Goal: Transaction & Acquisition: Purchase product/service

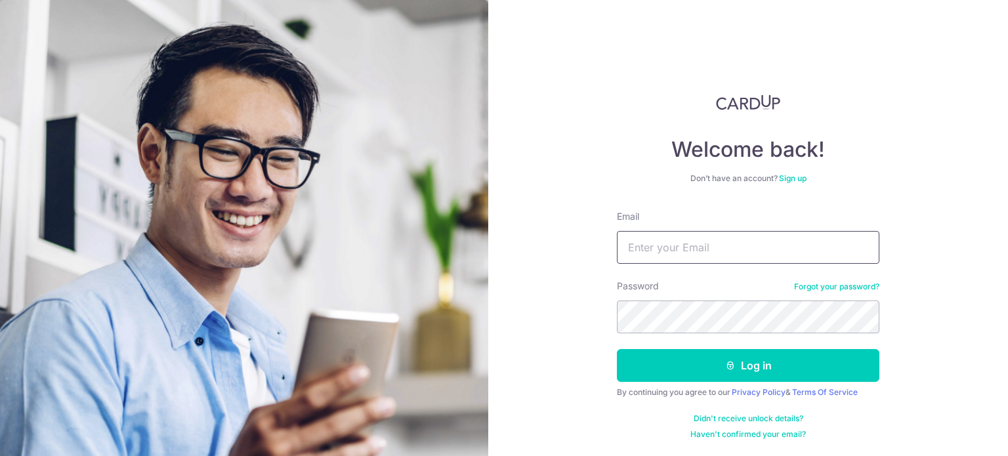
click at [739, 246] on input "Email" at bounding box center [748, 247] width 263 height 33
type input "thyinfinite@gmail.com"
click at [617, 349] on button "Log in" at bounding box center [748, 365] width 263 height 33
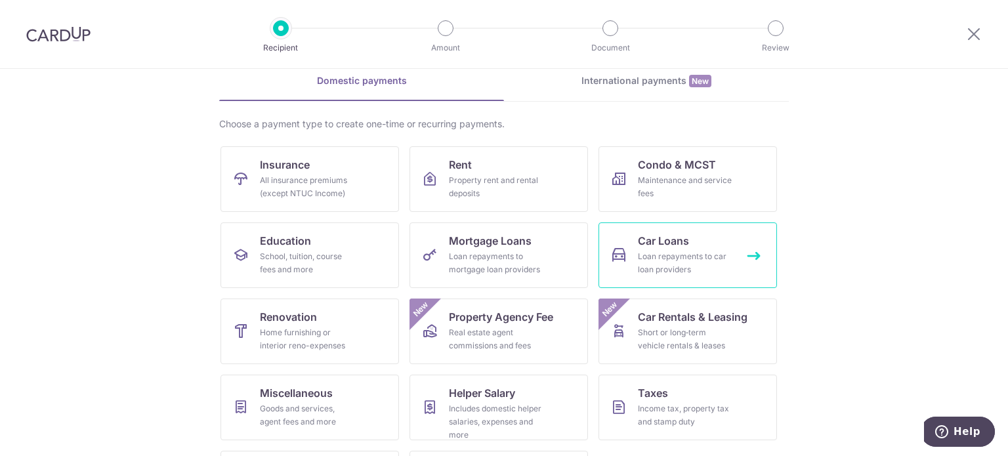
scroll to position [122, 0]
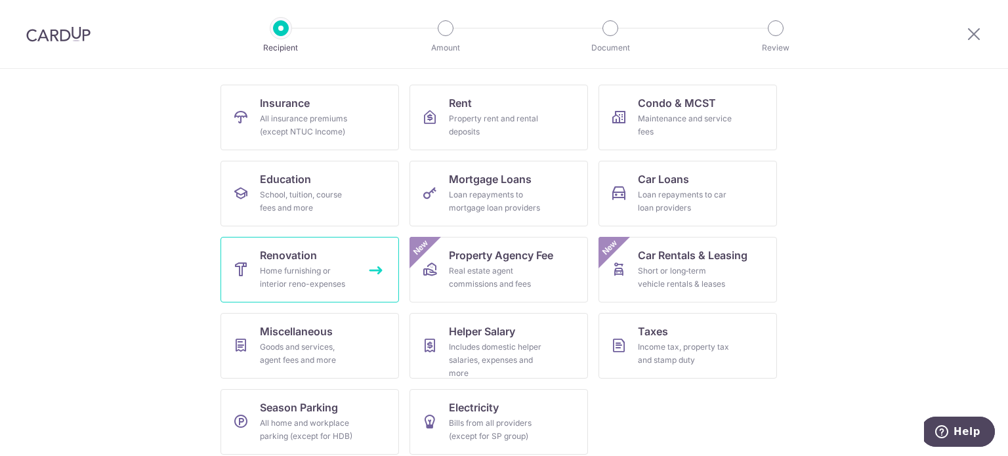
click at [339, 291] on link "Renovation Home furnishing or interior reno-expenses" at bounding box center [310, 270] width 179 height 66
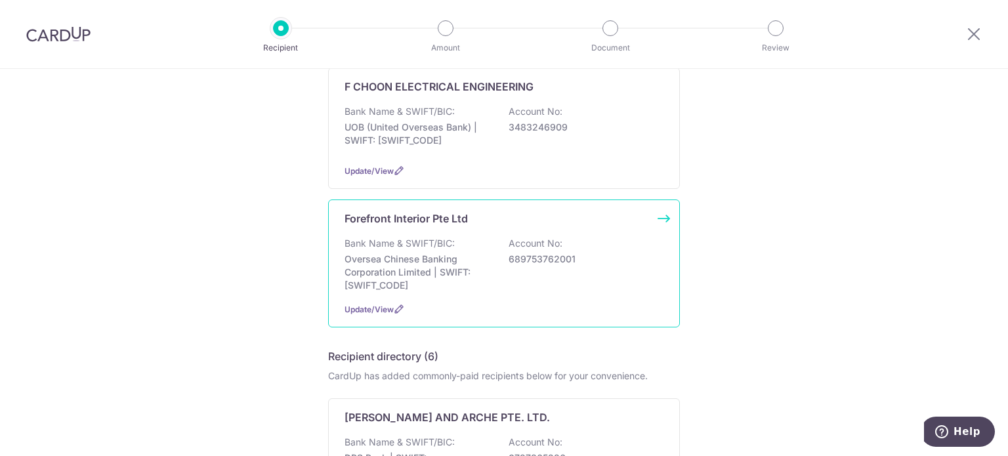
scroll to position [142, 0]
click at [477, 255] on p "Oversea Chinese Banking Corporation Limited | SWIFT: OCBCSGSGXXX" at bounding box center [418, 272] width 147 height 39
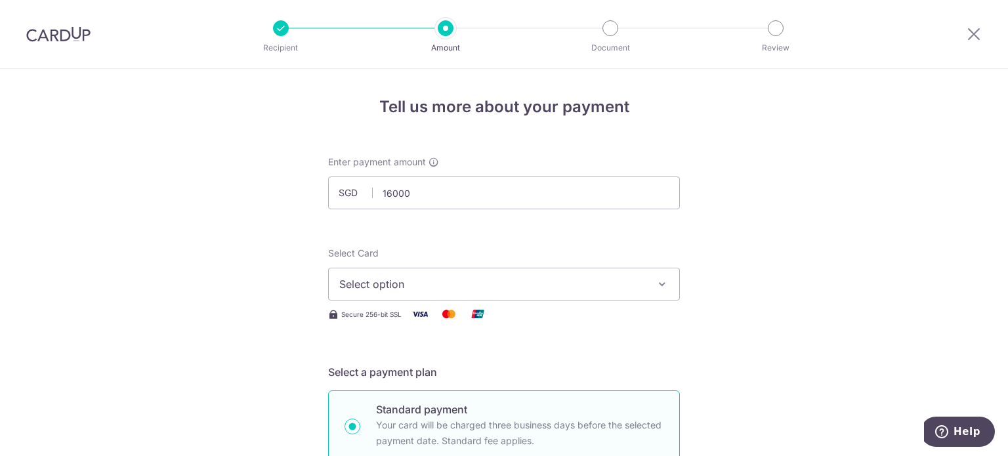
type input "16,000.00"
click at [520, 288] on span "Select option" at bounding box center [492, 284] width 306 height 16
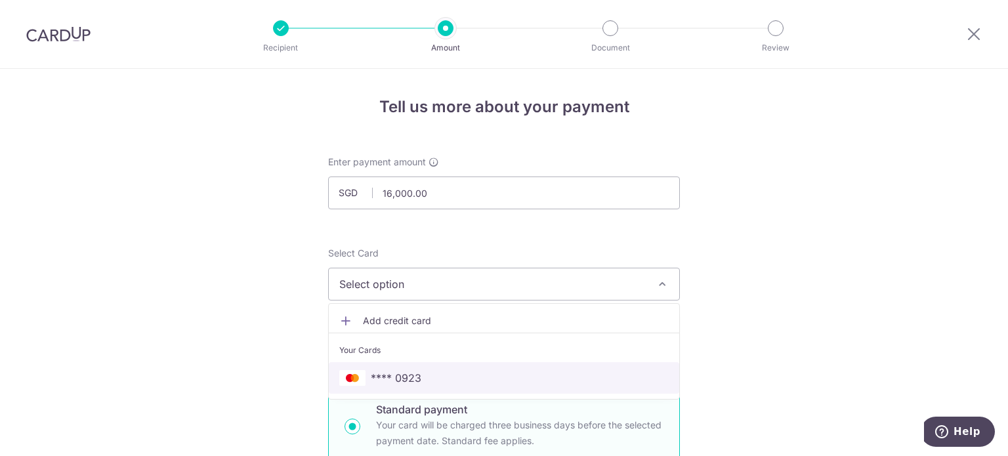
click at [493, 379] on span "**** 0923" at bounding box center [504, 378] width 330 height 16
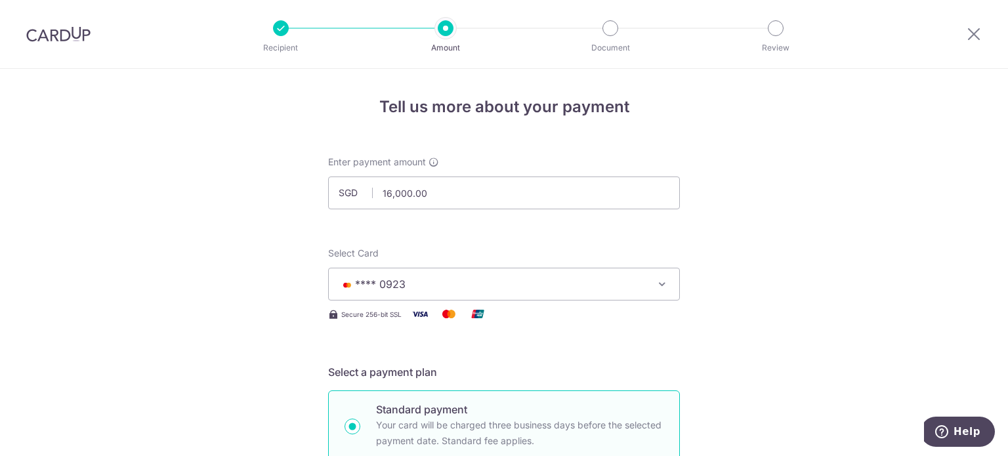
scroll to position [328, 0]
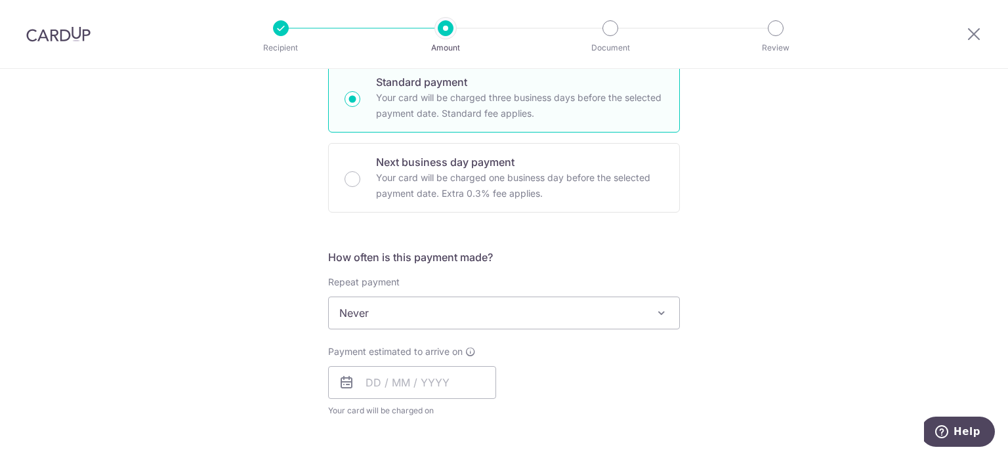
click at [427, 370] on form "Enter payment amount SGD 16,000.00 16000.00 Select Card **** 0923 Add credit ca…" at bounding box center [504, 391] width 352 height 1127
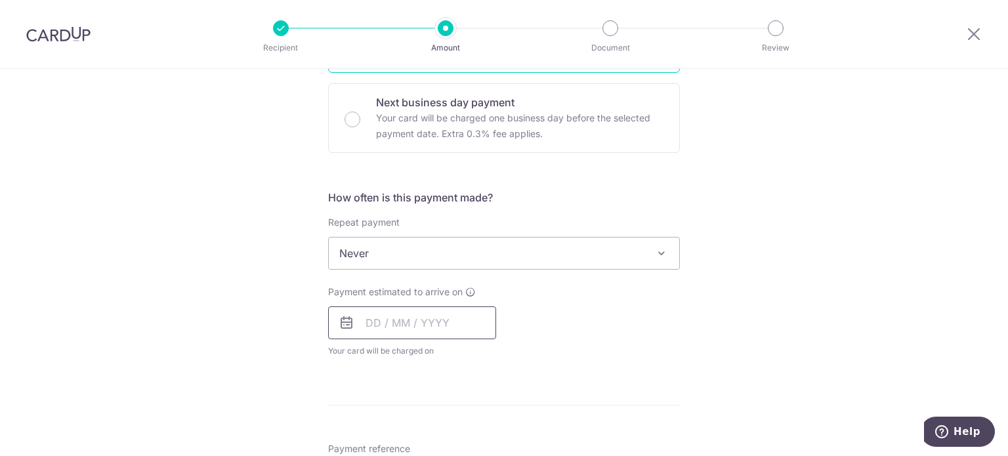
click at [442, 316] on input "text" at bounding box center [412, 323] width 168 height 33
click at [452, 441] on link "11" at bounding box center [460, 442] width 21 height 21
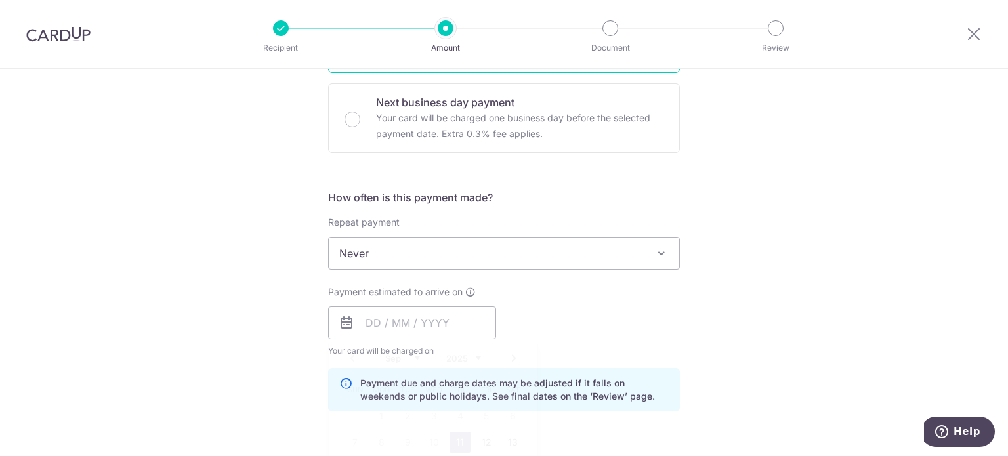
type input "[DATE]"
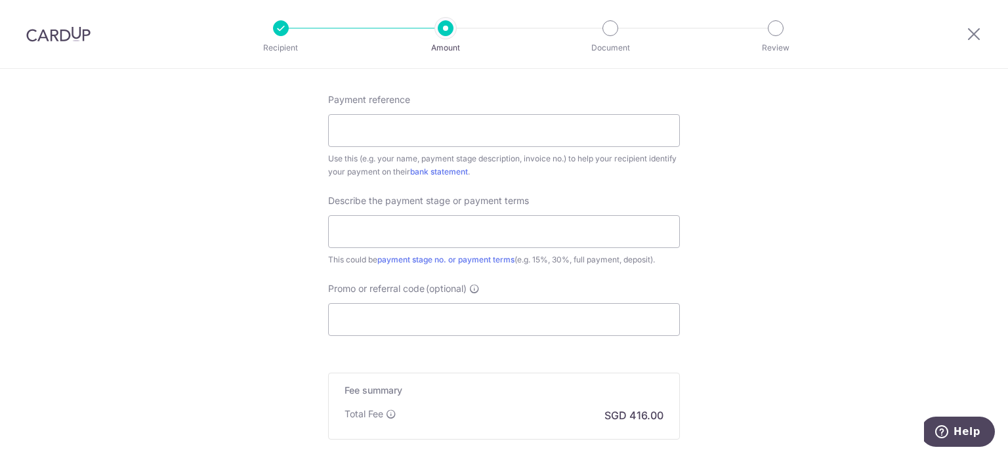
scroll to position [792, 0]
click at [496, 132] on input "Payment reference" at bounding box center [504, 129] width 352 height 33
type input "3rd downpayment for reno"
type input "40%"
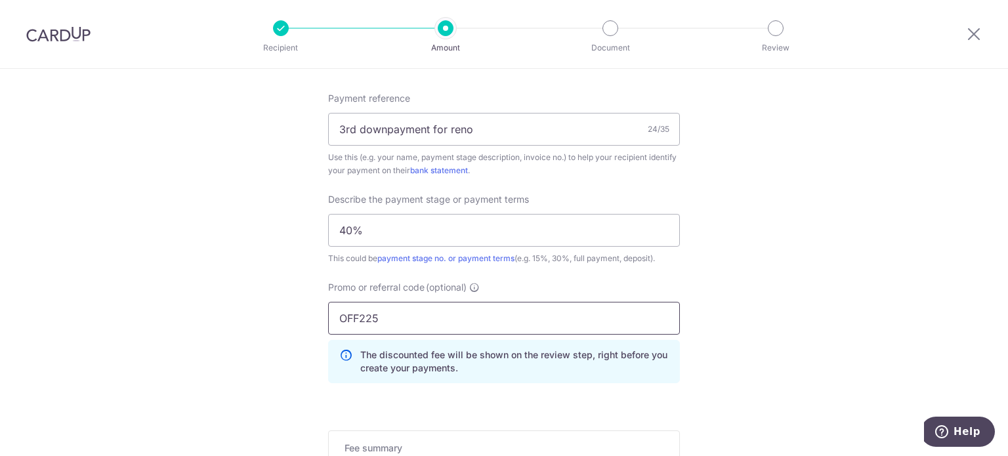
type input "OFF225"
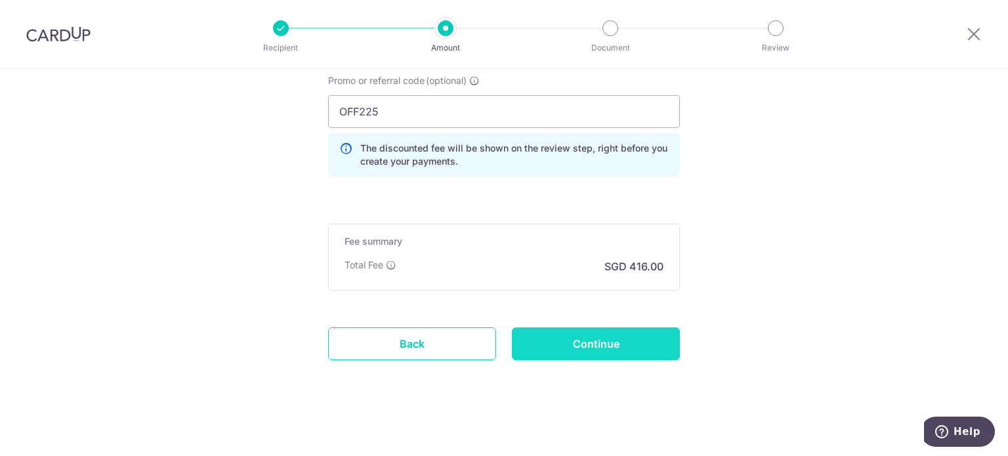
click at [573, 336] on input "Continue" at bounding box center [596, 344] width 168 height 33
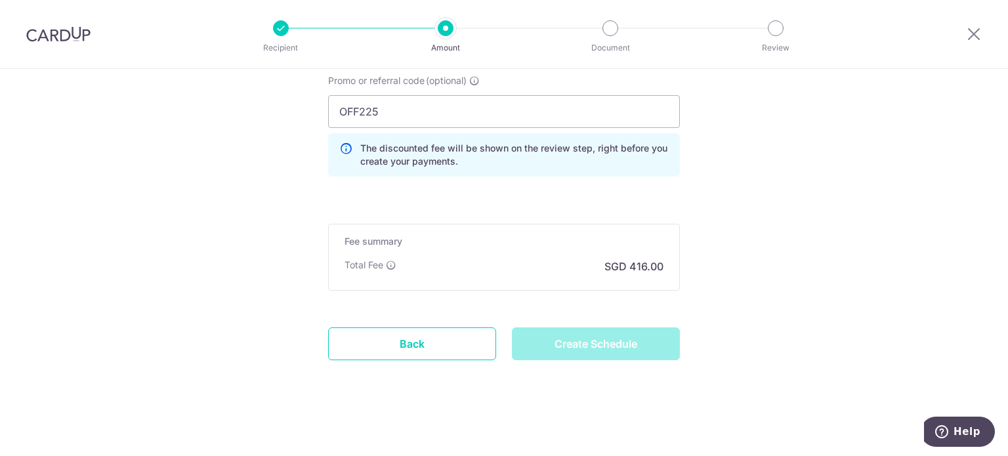
type input "Create Schedule"
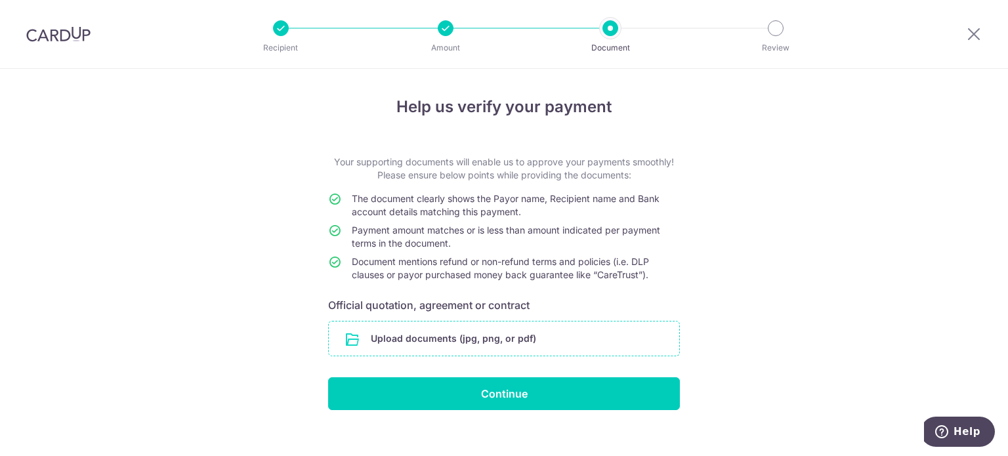
click at [445, 343] on input "file" at bounding box center [504, 339] width 351 height 34
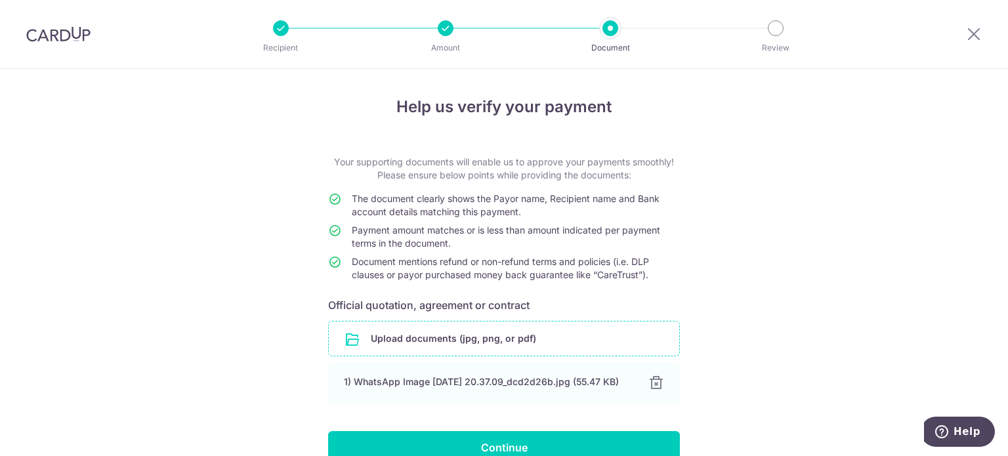
scroll to position [75, 0]
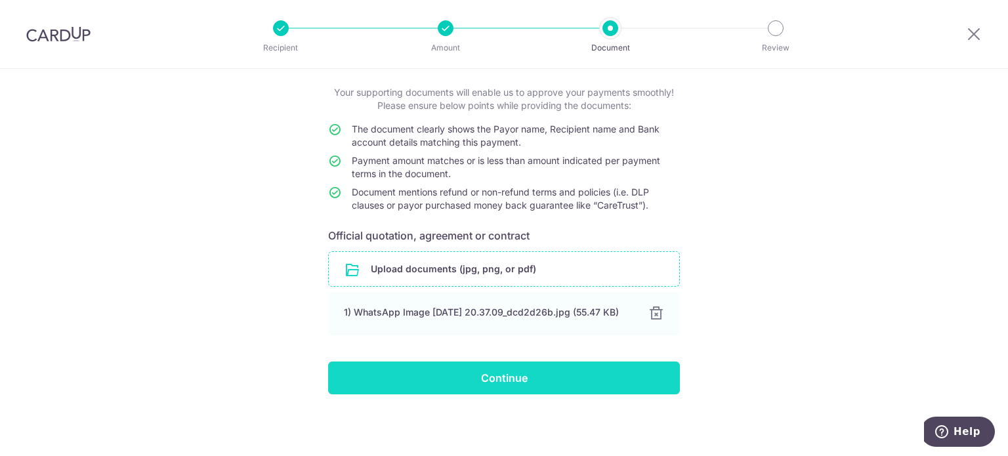
click at [547, 379] on input "Continue" at bounding box center [504, 378] width 352 height 33
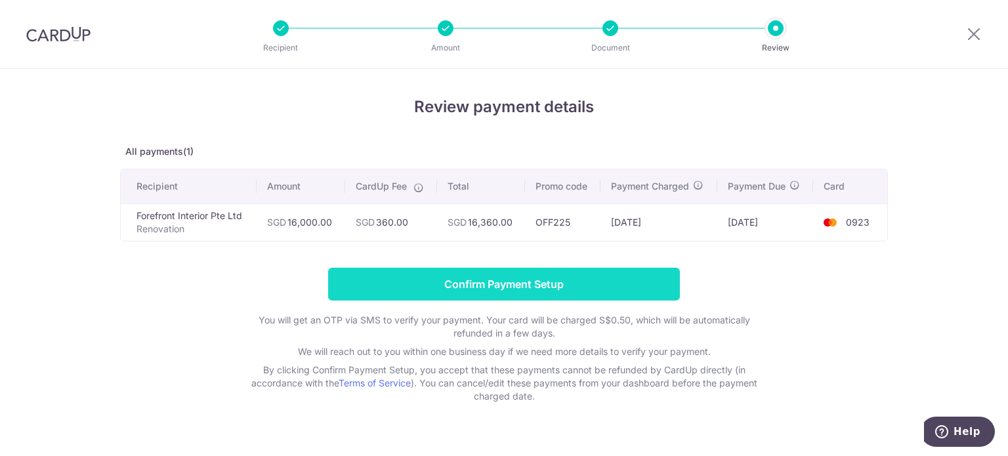
click at [507, 293] on input "Confirm Payment Setup" at bounding box center [504, 284] width 352 height 33
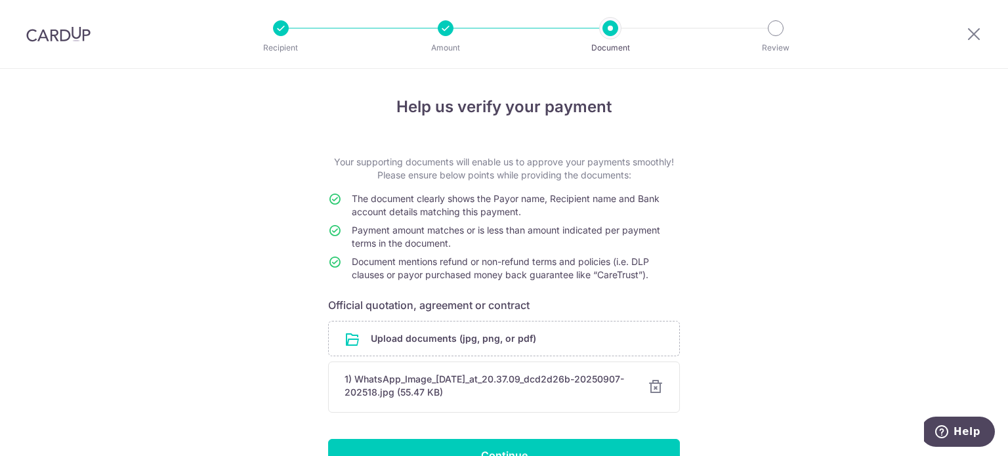
scroll to position [76, 0]
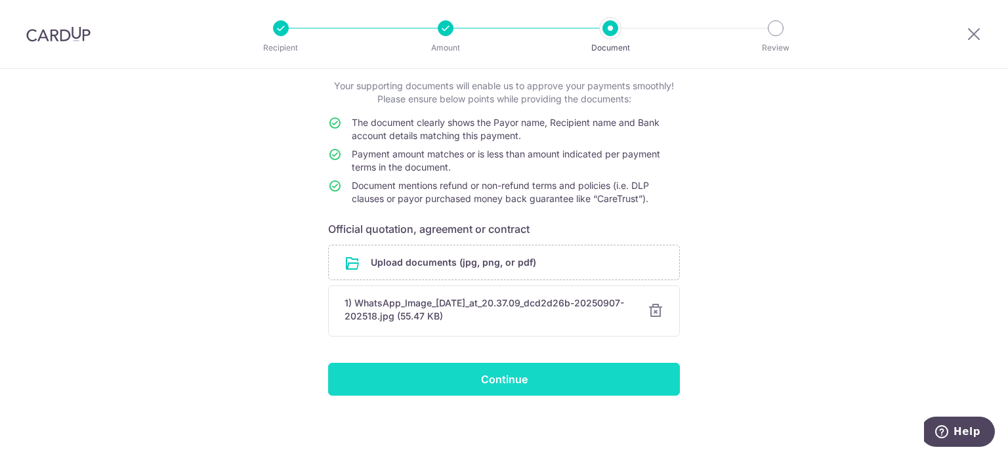
click at [446, 385] on input "Continue" at bounding box center [504, 379] width 352 height 33
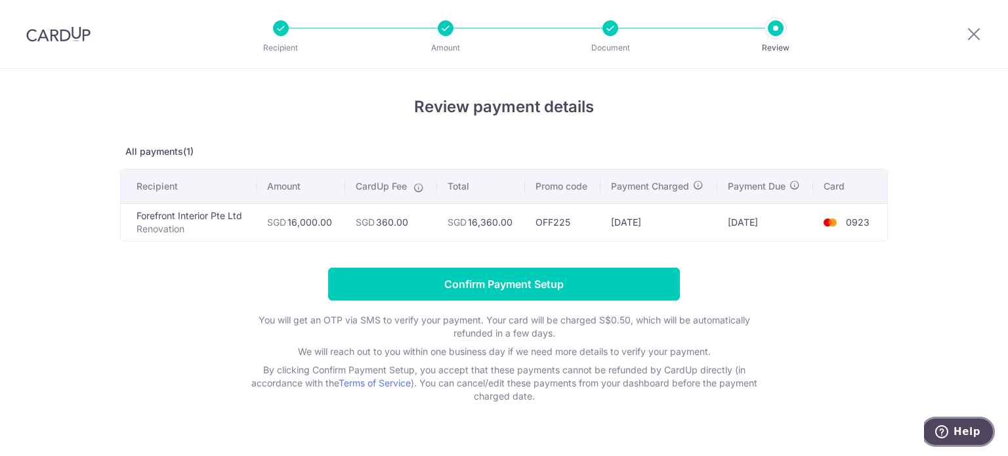
click at [958, 437] on span "Help" at bounding box center [967, 432] width 27 height 12
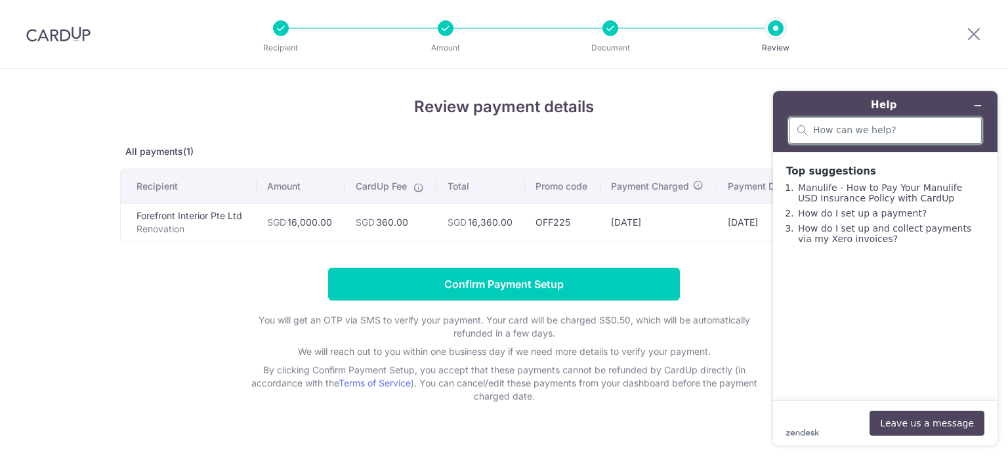
click at [878, 130] on input "search" at bounding box center [893, 131] width 160 height 12
type input "stuck at mastercard verification"
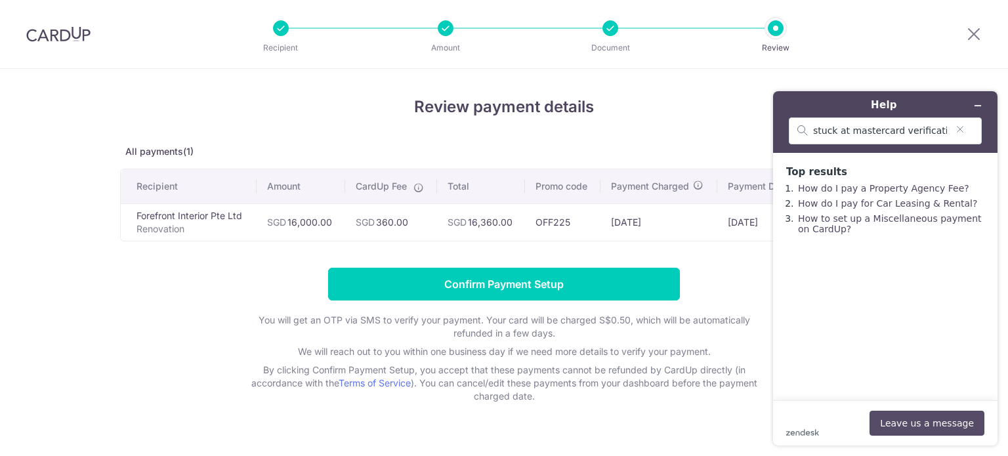
click at [903, 431] on button "Leave us a message" at bounding box center [927, 423] width 115 height 25
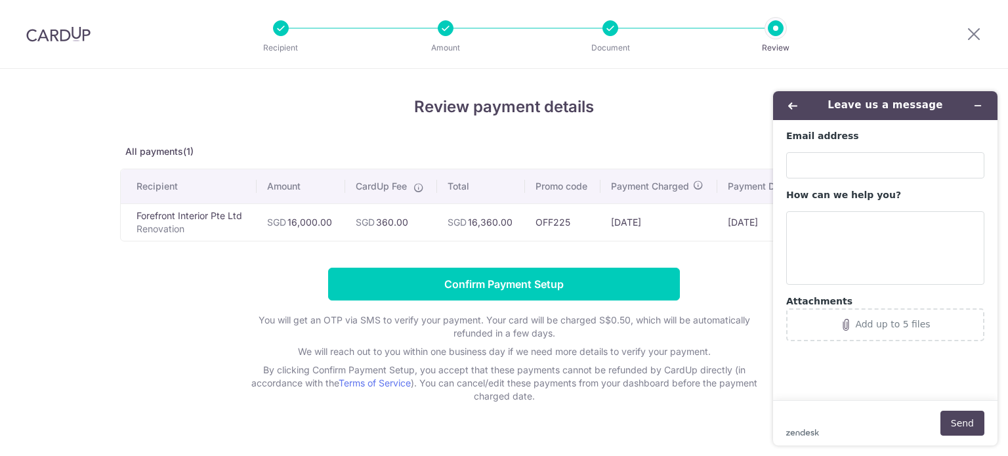
click at [712, 366] on p "By clicking Confirm Payment Setup, you accept that these payments cannot be ref…" at bounding box center [504, 383] width 525 height 39
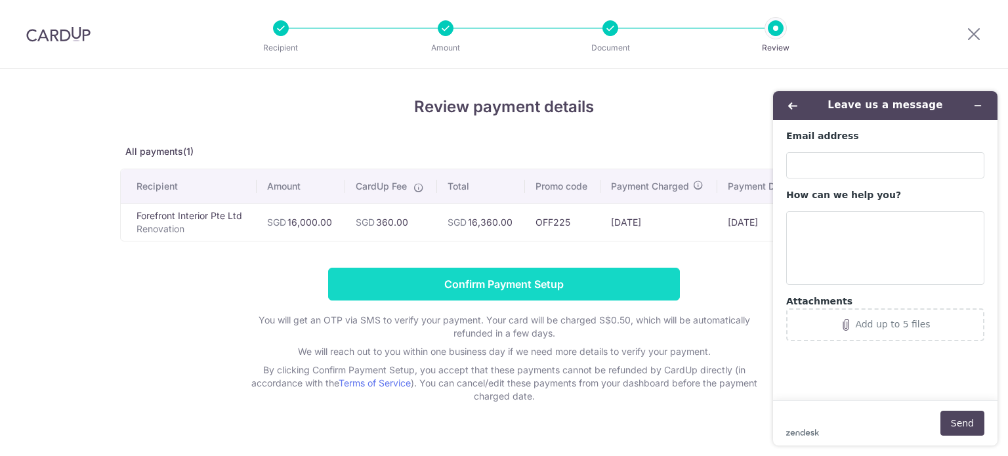
click at [565, 277] on input "Confirm Payment Setup" at bounding box center [504, 284] width 352 height 33
